Goal: Task Accomplishment & Management: Manage account settings

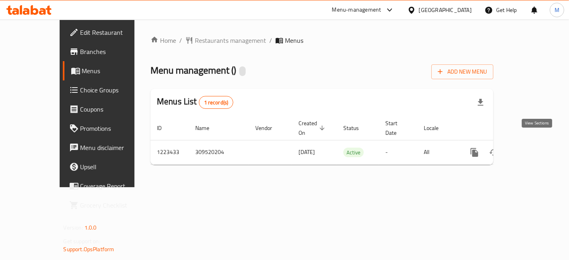
click at [536, 149] on icon "enhanced table" at bounding box center [531, 152] width 7 height 7
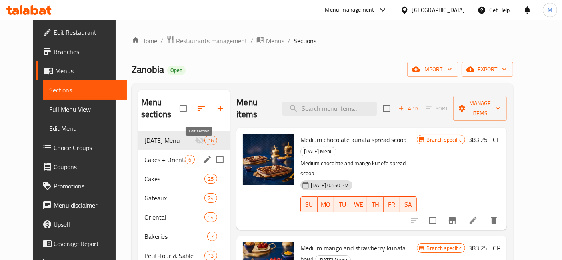
click at [202, 155] on icon "edit" at bounding box center [207, 160] width 10 height 10
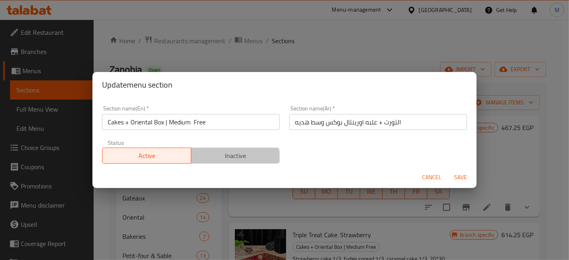
click at [224, 162] on button "Inactive" at bounding box center [235, 156] width 89 height 16
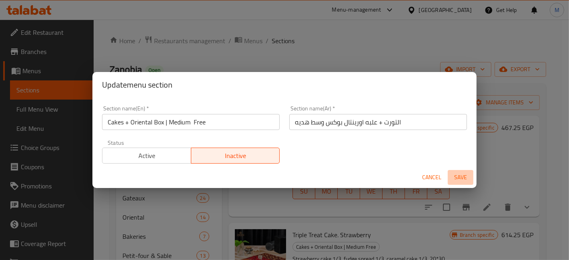
click at [458, 176] on span "Save" at bounding box center [460, 177] width 19 height 10
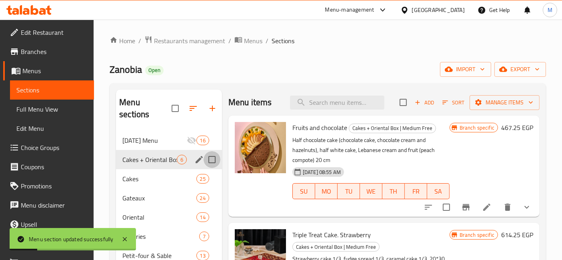
click at [212, 151] on input "Menu sections" at bounding box center [212, 159] width 17 height 17
checkbox input "true"
click at [177, 104] on icon "button" at bounding box center [174, 109] width 10 height 10
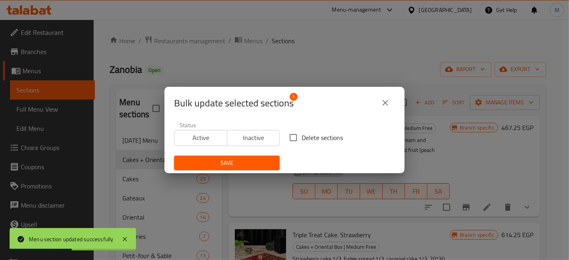
click at [290, 136] on input "Delete sections" at bounding box center [293, 137] width 17 height 17
checkbox input "true"
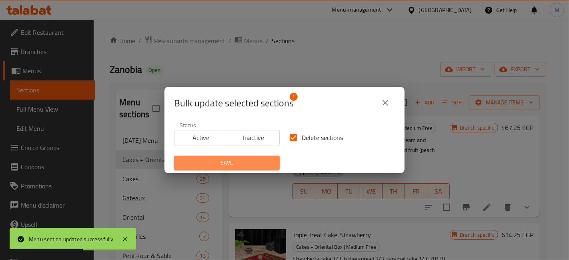
click at [249, 160] on span "Save" at bounding box center [226, 163] width 93 height 10
